Goal: Task Accomplishment & Management: Use online tool/utility

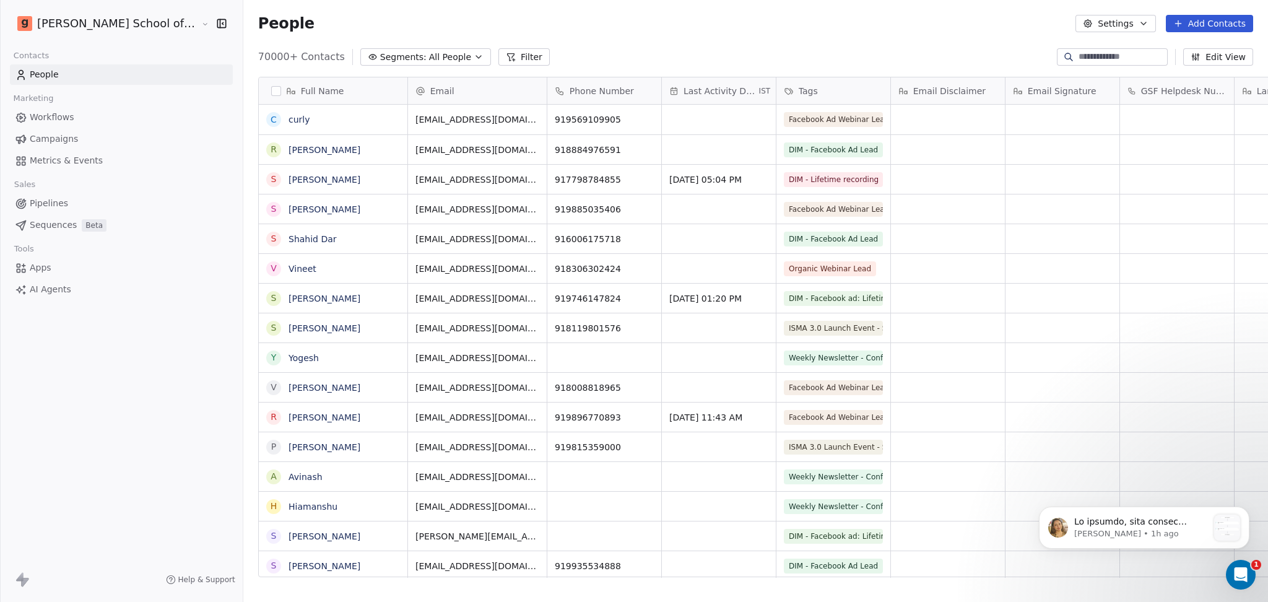
scroll to position [517, 1060]
click at [757, 38] on div "People Settings Add Contacts" at bounding box center [755, 23] width 1024 height 47
click at [1121, 18] on button "Settings" at bounding box center [1115, 23] width 80 height 17
click at [1112, 92] on span "Import" at bounding box center [1123, 90] width 28 height 13
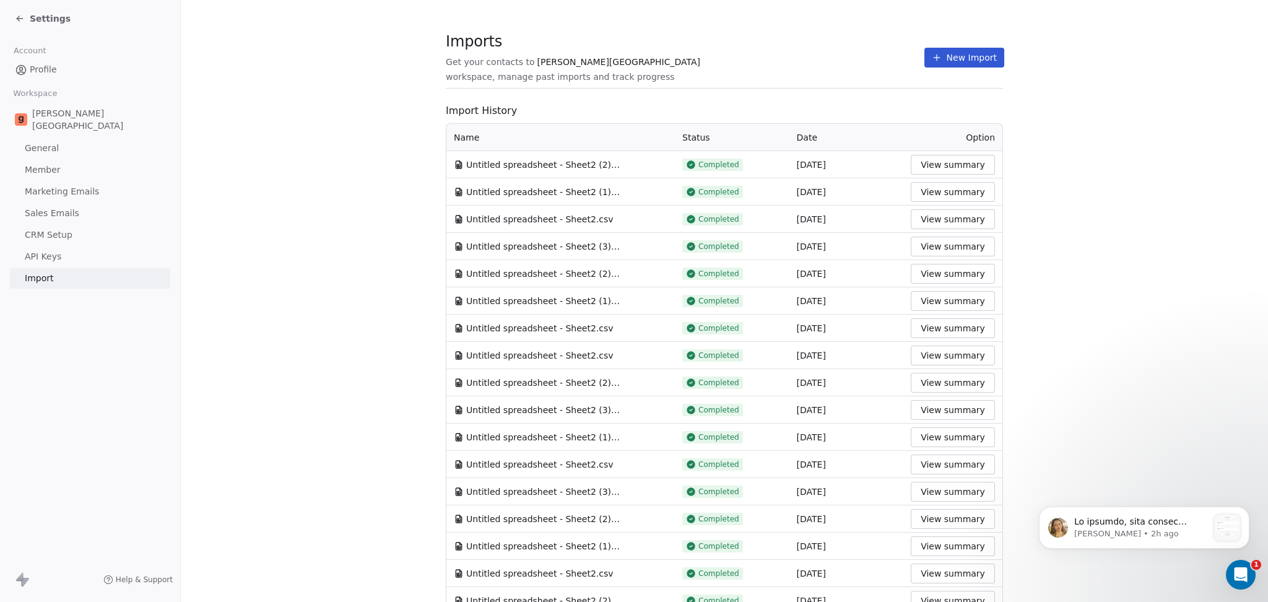
click at [966, 53] on button "New Import" at bounding box center [964, 58] width 80 height 20
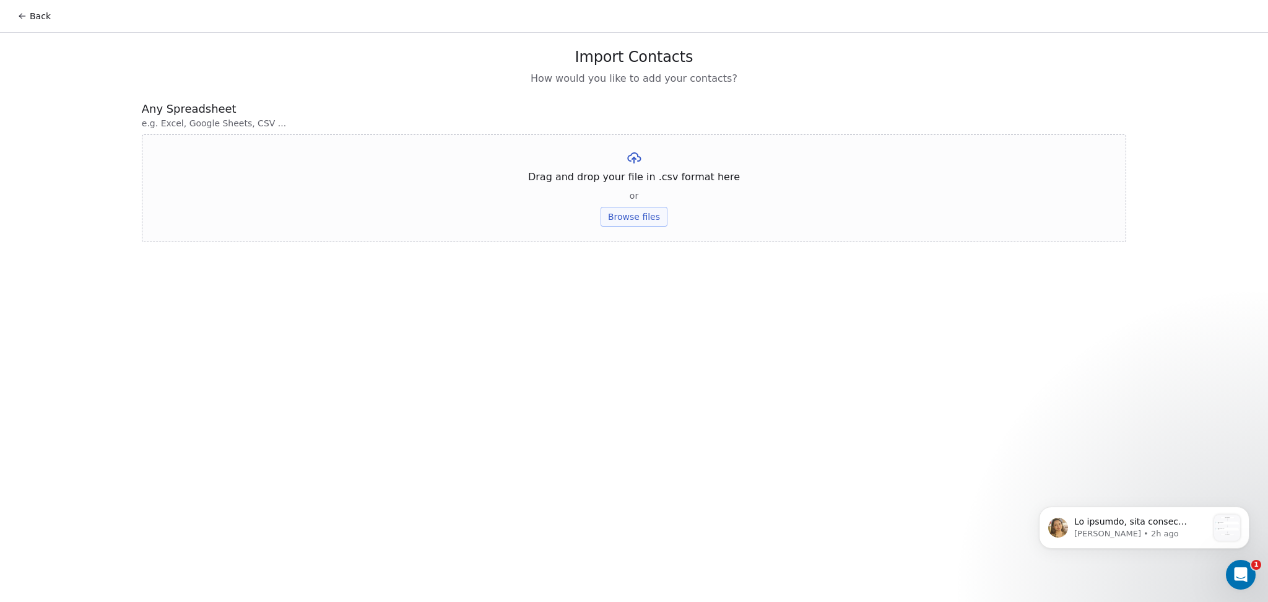
click at [659, 211] on button "Browse files" at bounding box center [633, 217] width 67 height 20
click at [649, 183] on button "Upload" at bounding box center [633, 182] width 45 height 20
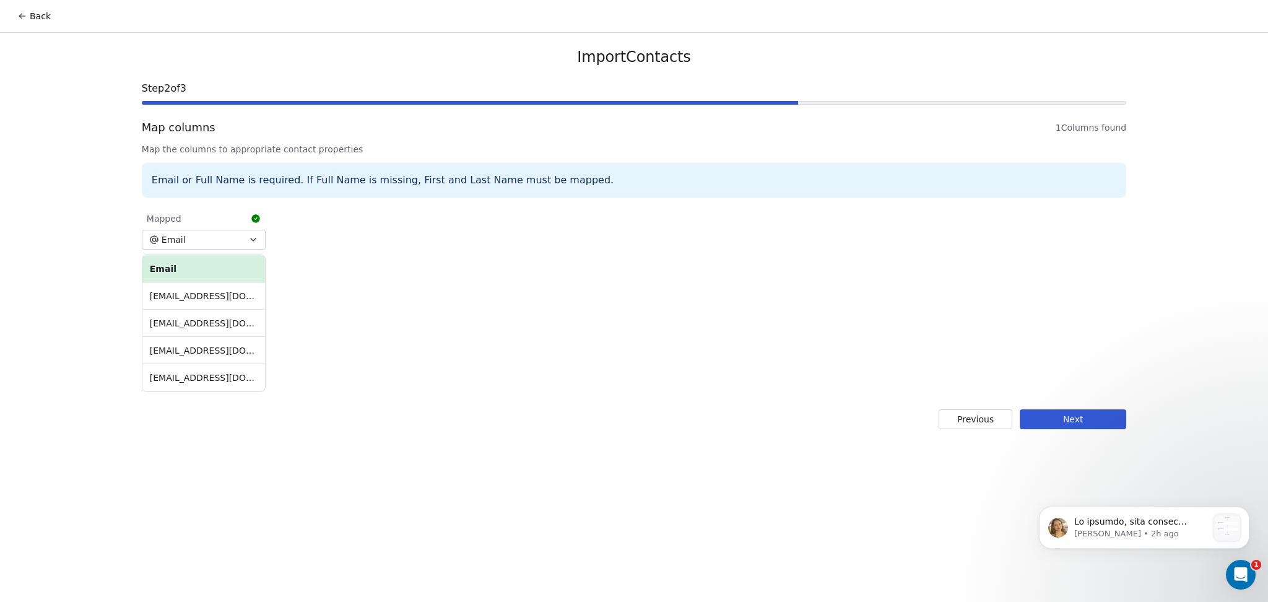
click at [1050, 420] on button "Next" at bounding box center [1072, 419] width 106 height 20
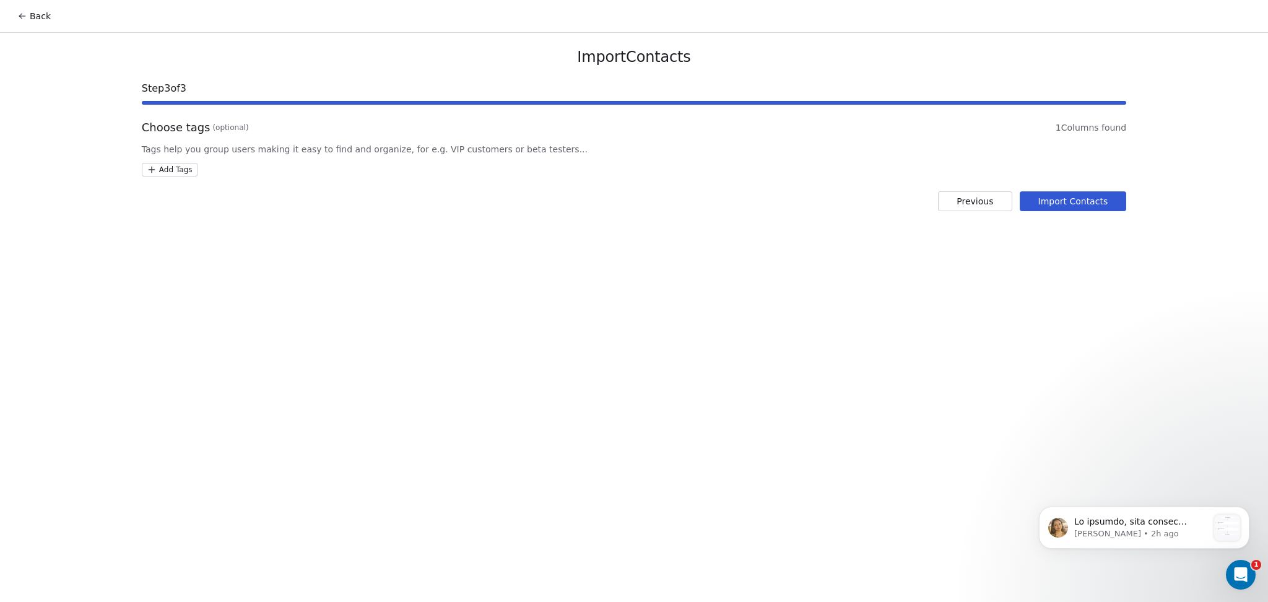
click at [181, 176] on div "Import Contacts Step 3 of 3 Choose tags (optional) 1 Columns found Tags help yo…" at bounding box center [634, 129] width 1014 height 193
click at [176, 173] on html "Back Import Contacts Step 3 of 3 Choose tags (optional) 1 Columns found Tags he…" at bounding box center [634, 301] width 1268 height 602
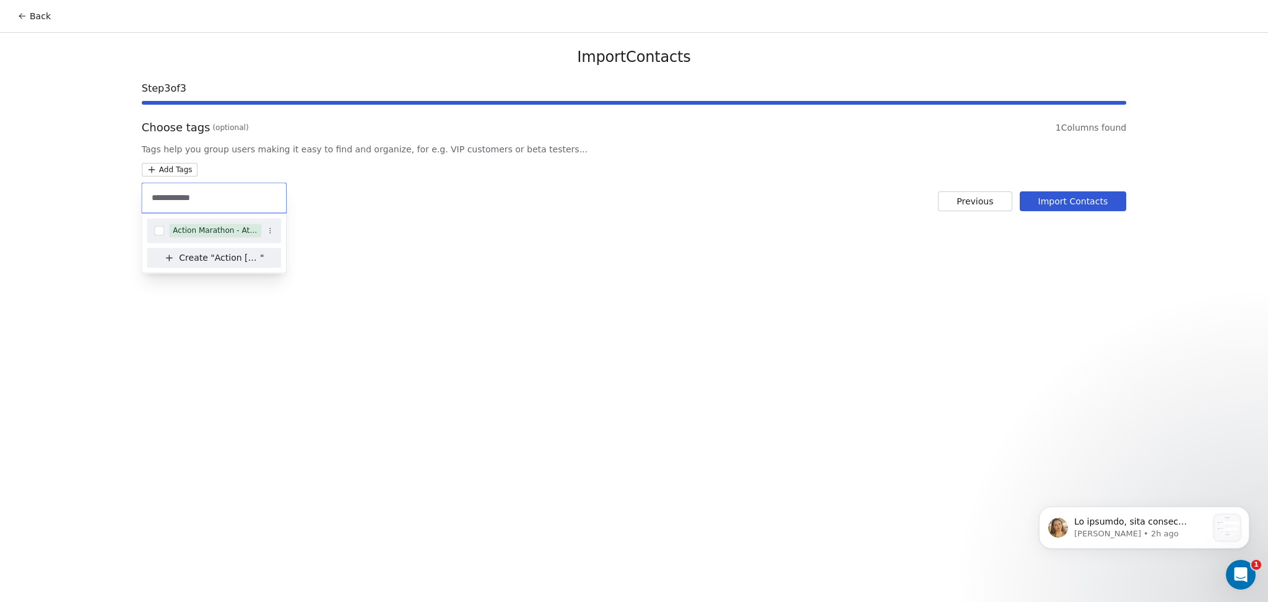
type input "**********"
click at [246, 220] on div "Action Marathon - Attended" at bounding box center [214, 230] width 134 height 20
click at [478, 237] on html "Back Import Contacts Step 3 of 3 Choose tags (optional) 1 Columns found Tags he…" at bounding box center [634, 301] width 1268 height 602
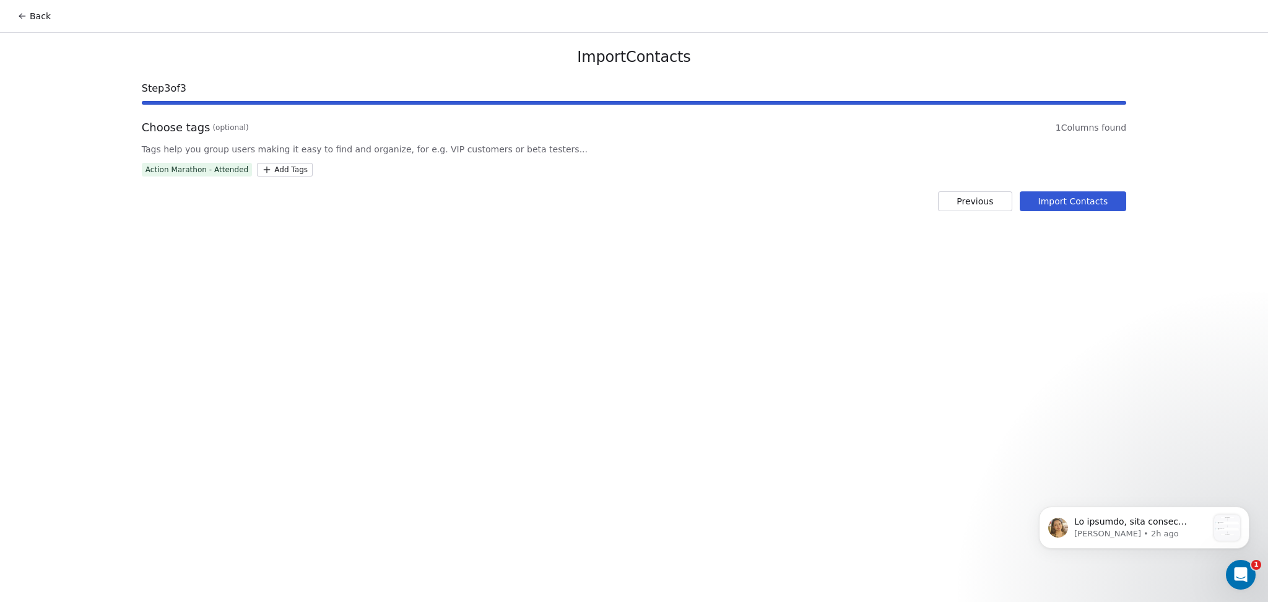
click at [1115, 206] on button "Import Contacts" at bounding box center [1072, 201] width 107 height 20
